Goal: Contribute content: Add original content to the website for others to see

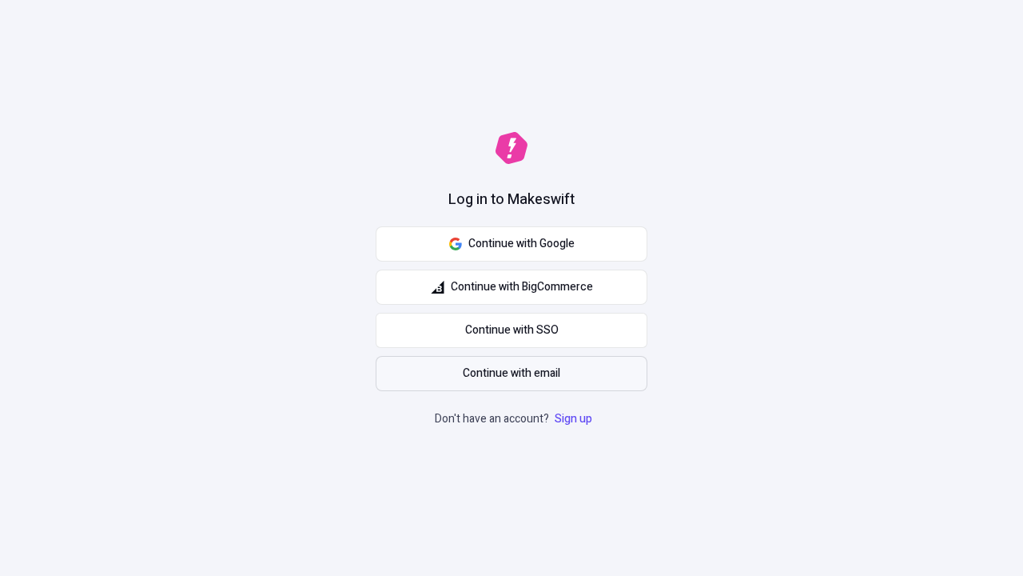
click at [512, 373] on span "Continue with email" at bounding box center [512, 373] width 98 height 18
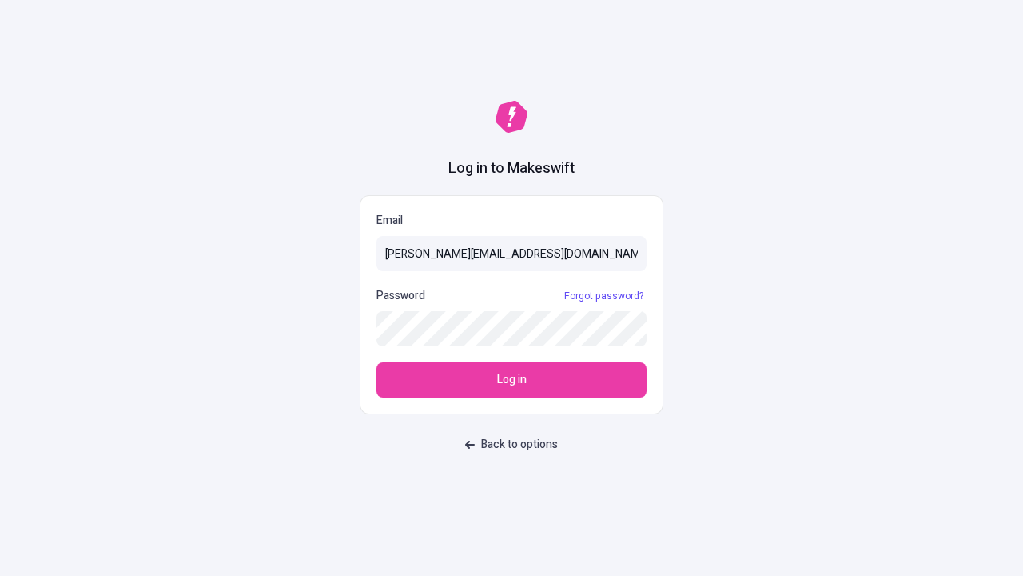
type input "sasha+test-ui@makeswift.com"
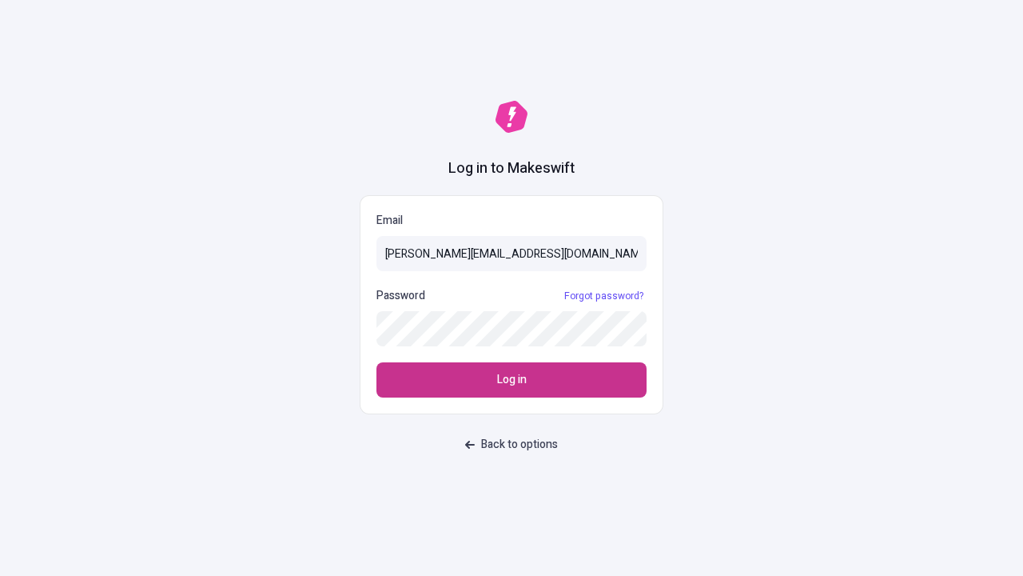
click at [512, 380] on span "Log in" at bounding box center [512, 380] width 30 height 18
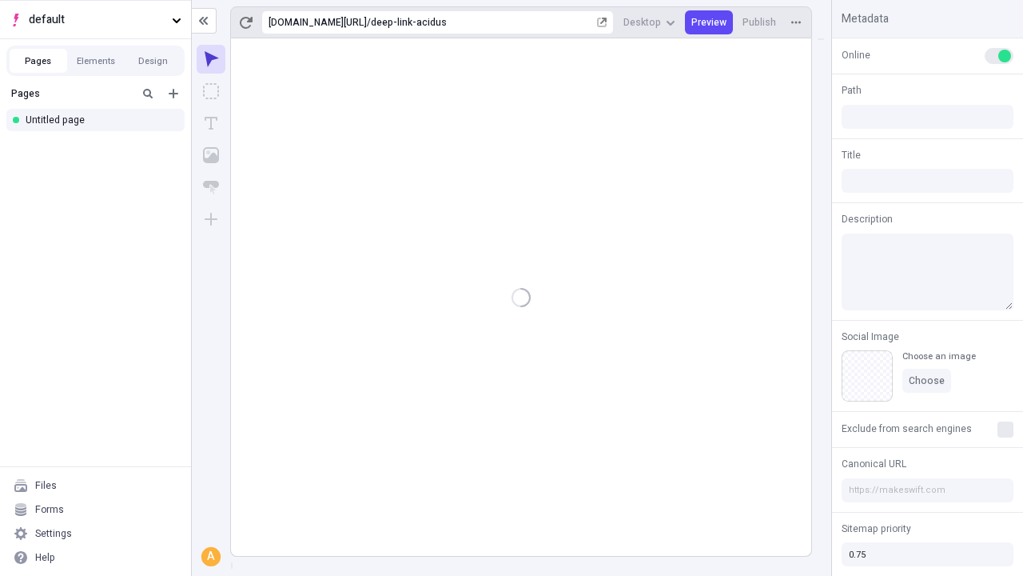
type input "/deep-link-acidus"
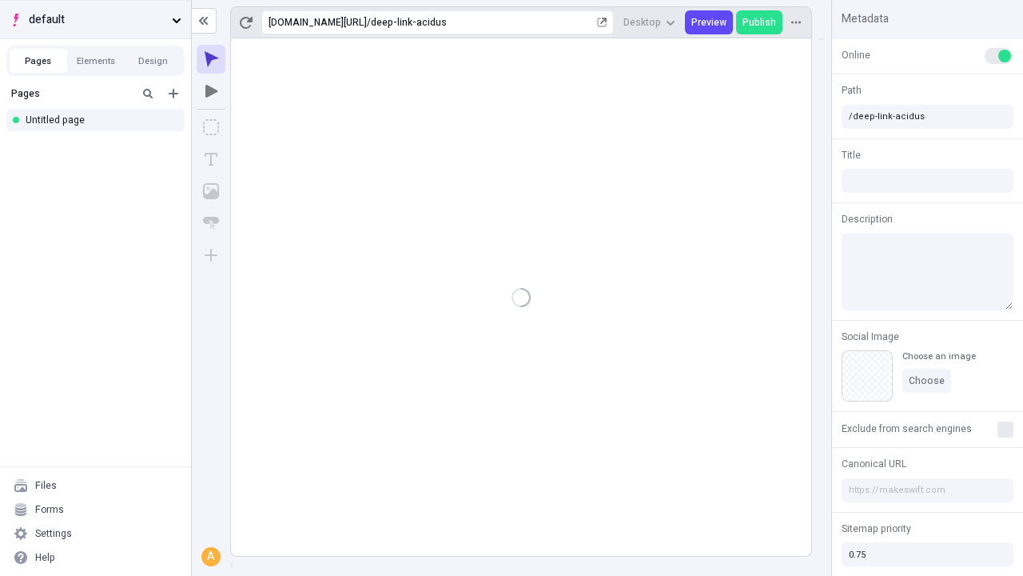
click at [95, 19] on span "default" at bounding box center [97, 20] width 137 height 18
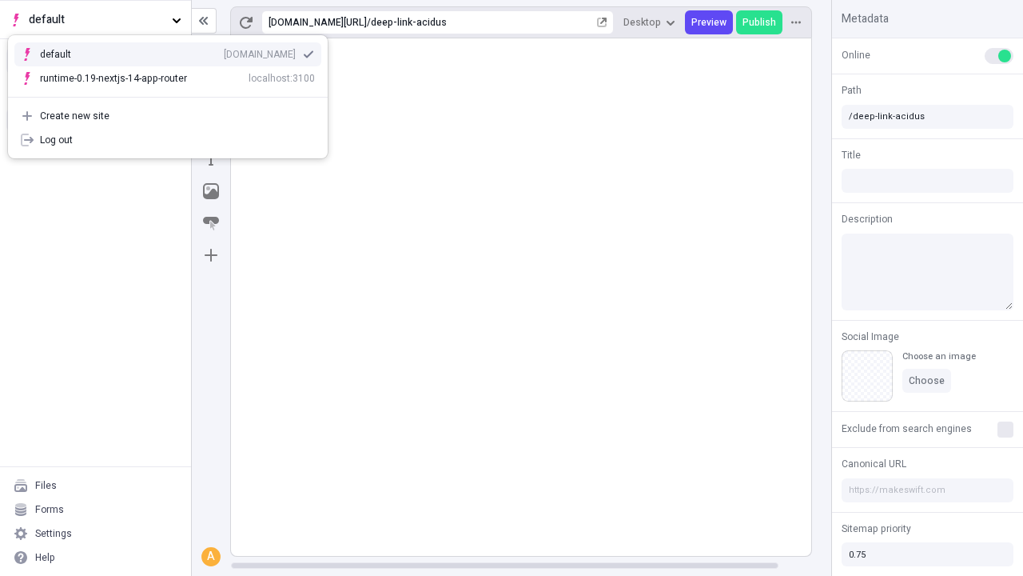
click at [168, 116] on div "Create new site" at bounding box center [177, 116] width 275 height 13
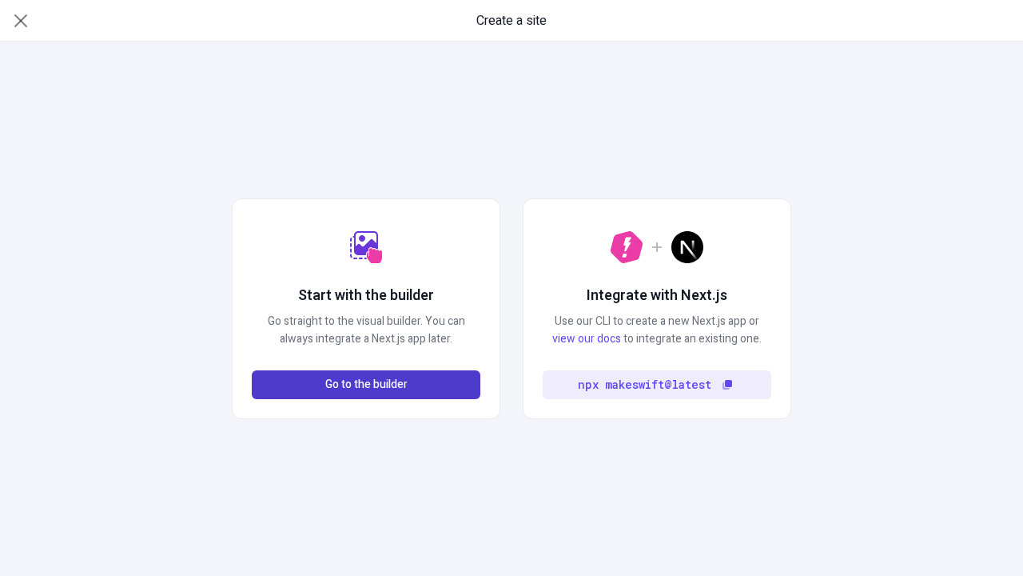
click at [366, 384] on span "Go to the builder" at bounding box center [366, 385] width 82 height 18
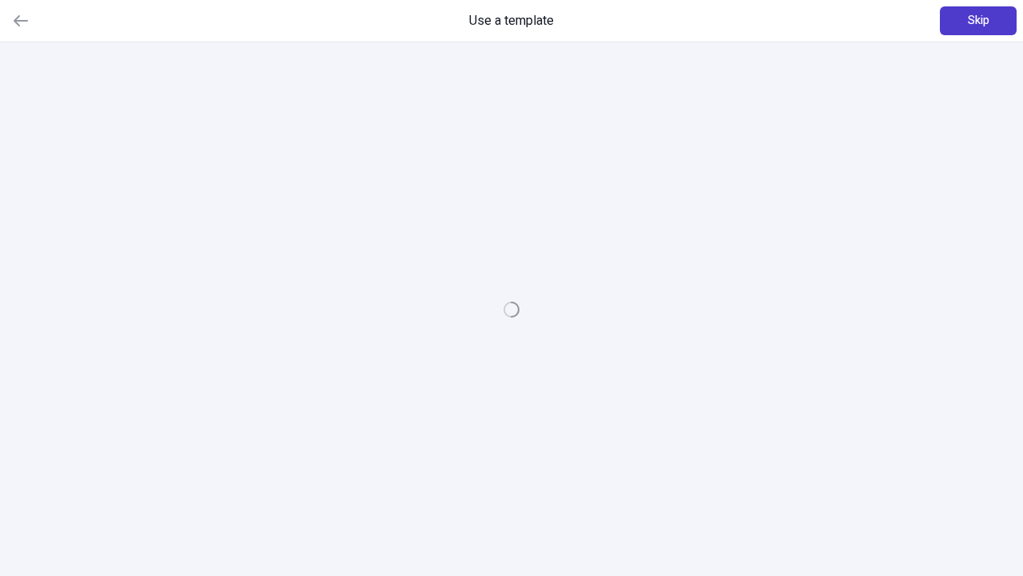
click at [978, 21] on span "Skip" at bounding box center [979, 21] width 22 height 18
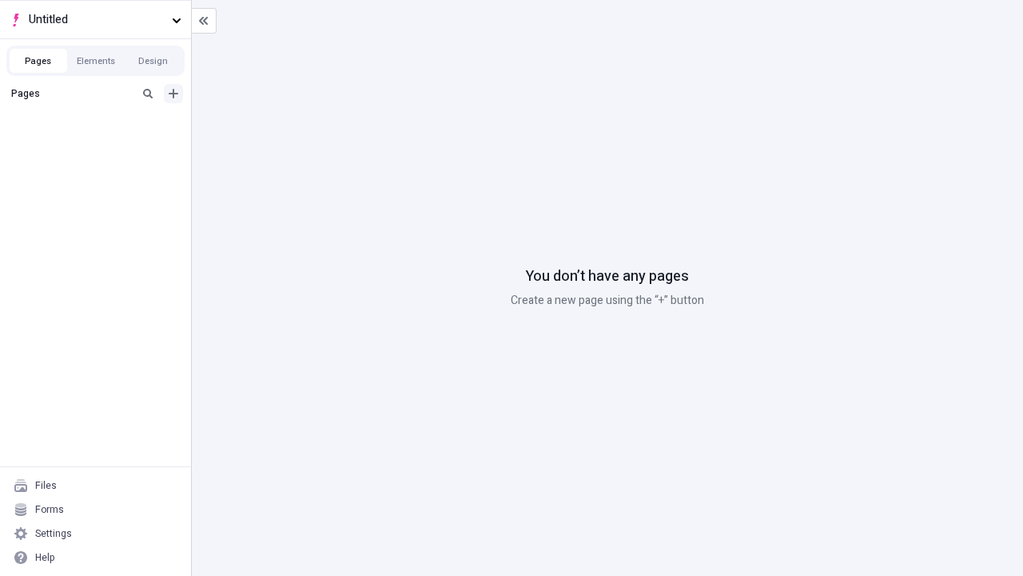
click at [173, 94] on icon "Add new" at bounding box center [174, 94] width 10 height 10
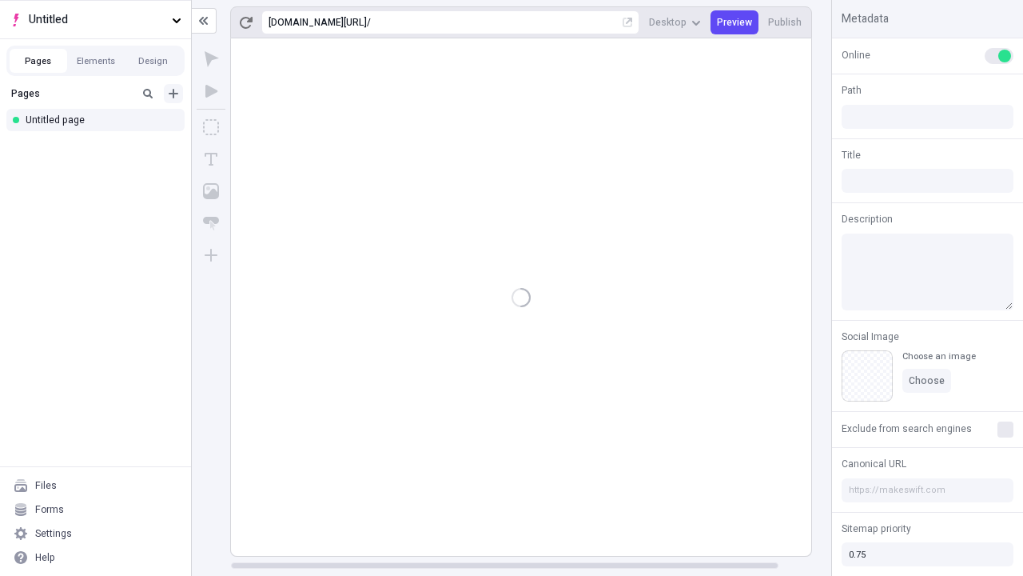
type input "/page"
click at [211, 127] on icon "Box" at bounding box center [211, 127] width 16 height 16
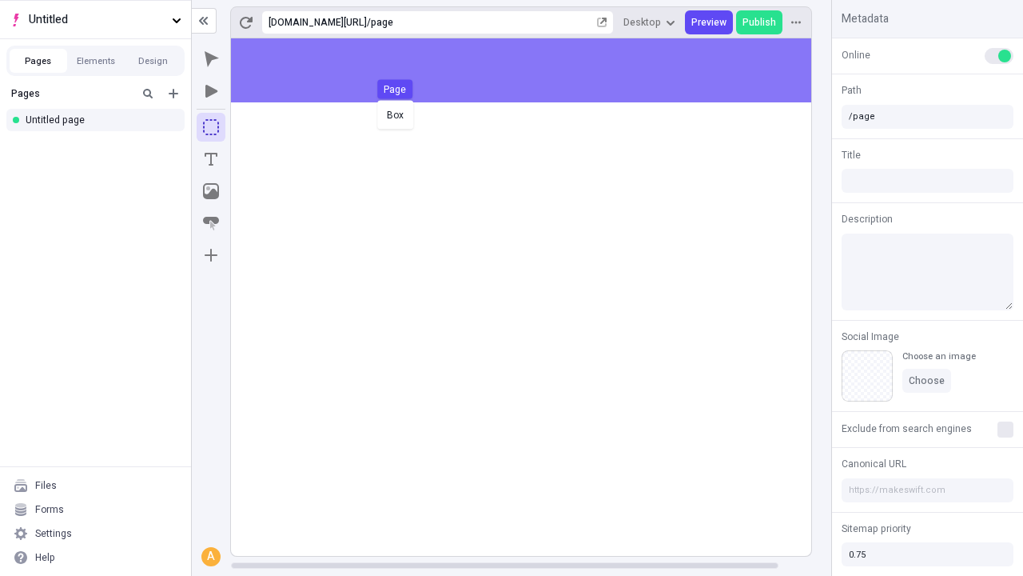
click at [537, 70] on div "Box Page" at bounding box center [511, 288] width 1023 height 576
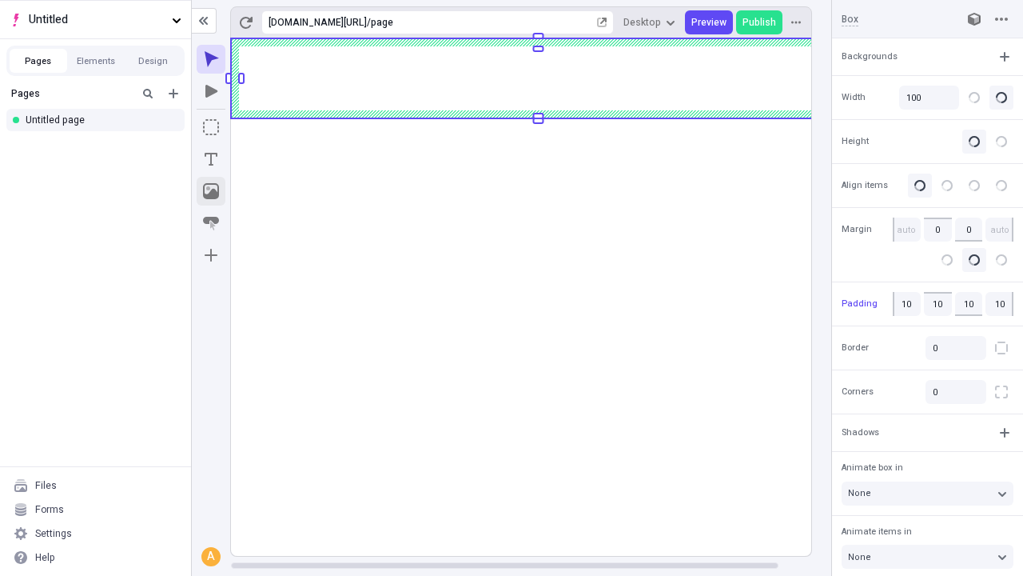
click at [211, 191] on icon "Image" at bounding box center [211, 191] width 16 height 16
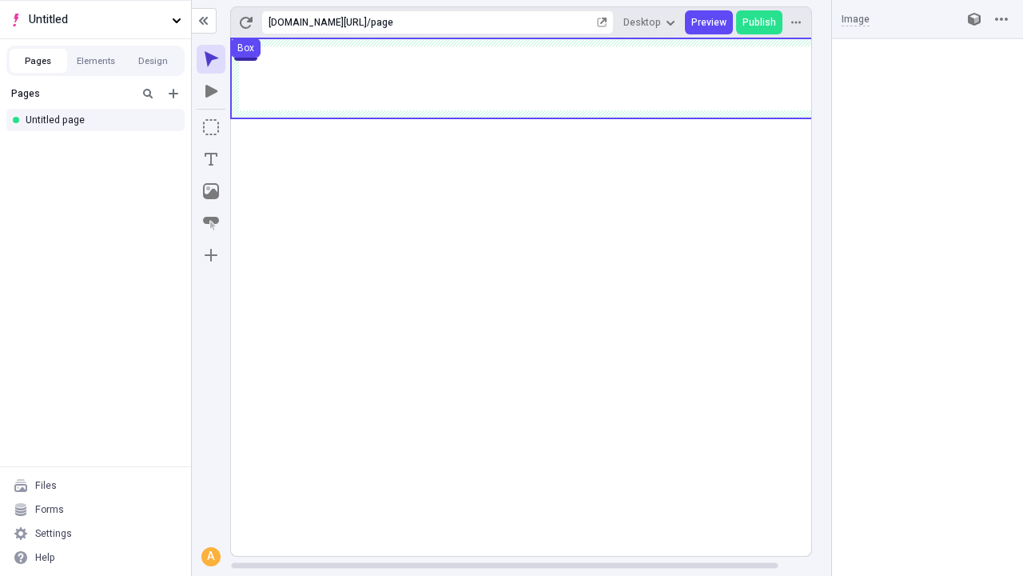
click at [211, 159] on icon "Text" at bounding box center [211, 159] width 13 height 13
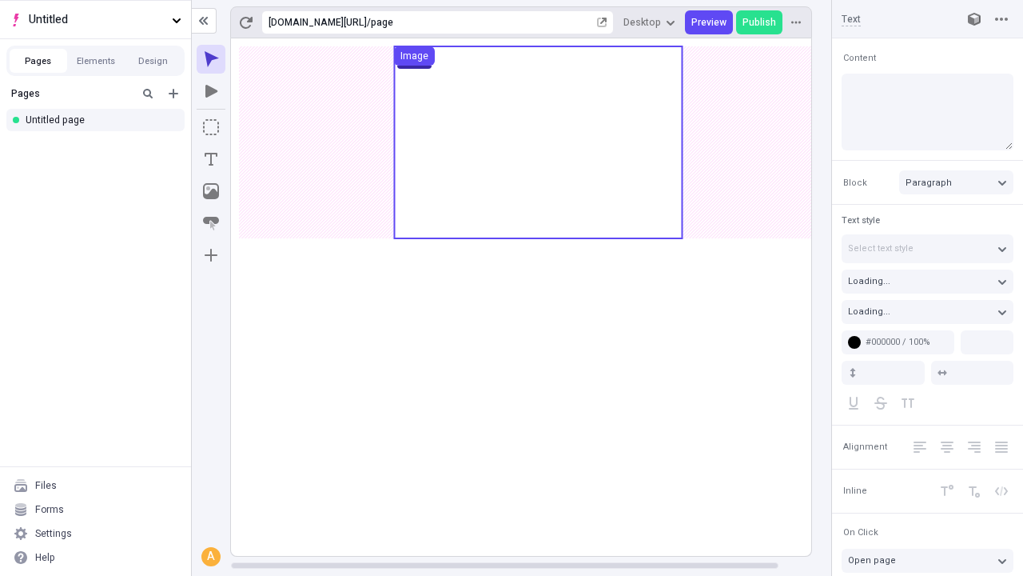
type input "18"
type input "1.5"
type textarea "Seamlessly evisculate just in time expertise, to enthusiastically target 24/7 s…"
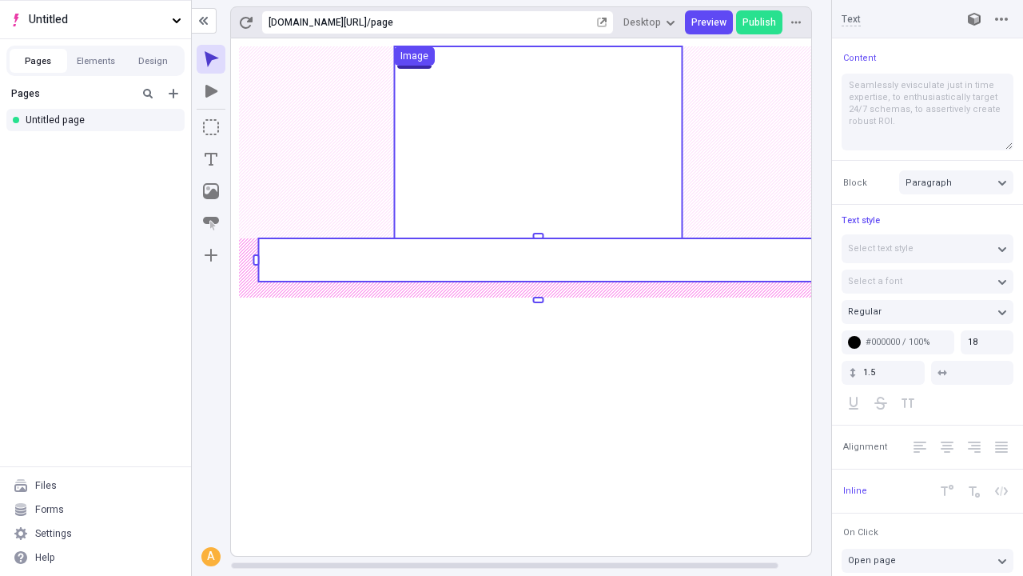
click at [537, 260] on rect at bounding box center [538, 259] width 560 height 43
click at [537, 260] on rect at bounding box center [538, 296] width 615 height 517
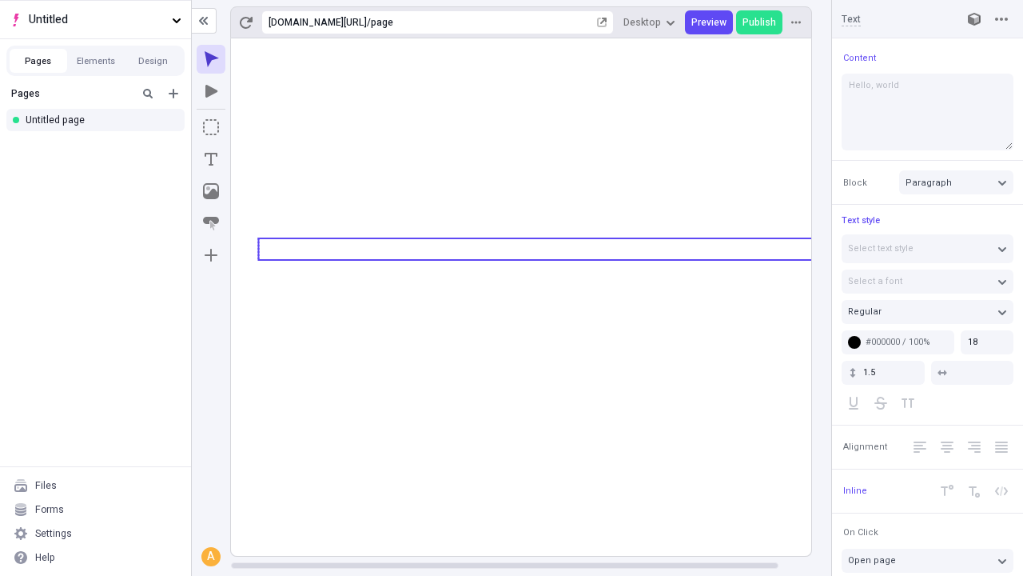
type textarea "Hello, world!"
click at [211, 191] on icon "Image" at bounding box center [211, 191] width 16 height 16
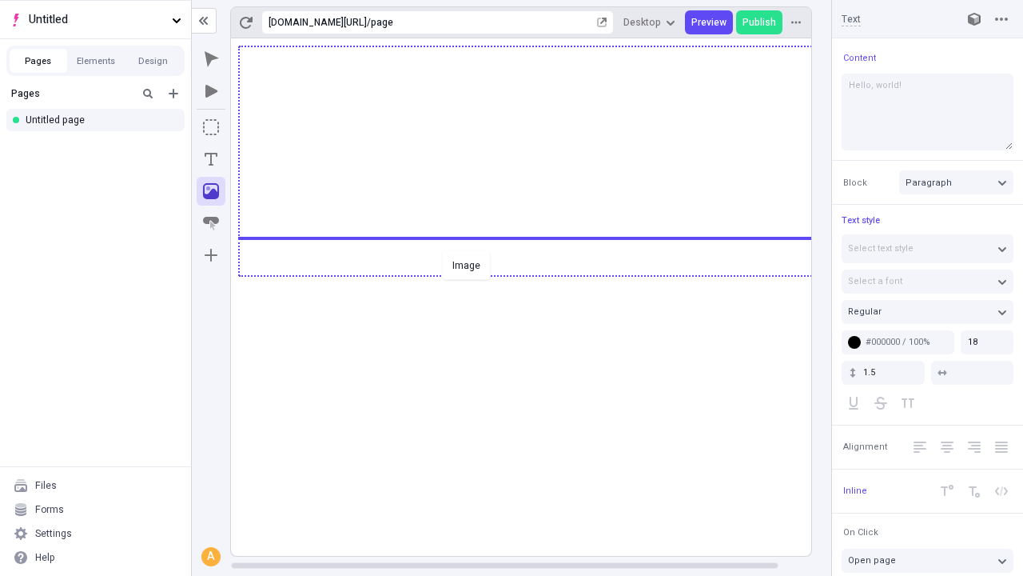
click at [537, 274] on div "Image" at bounding box center [511, 288] width 1023 height 576
